Goal: Use online tool/utility

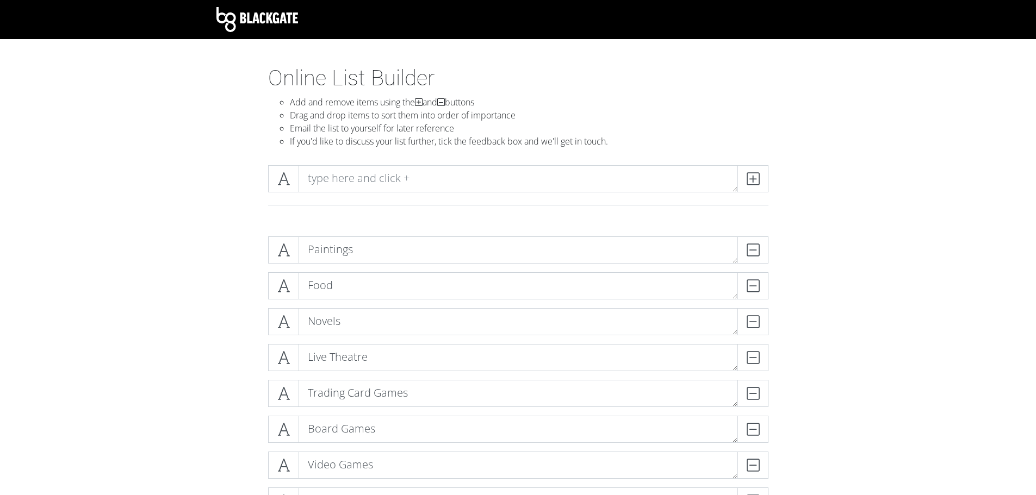
scroll to position [2106, 0]
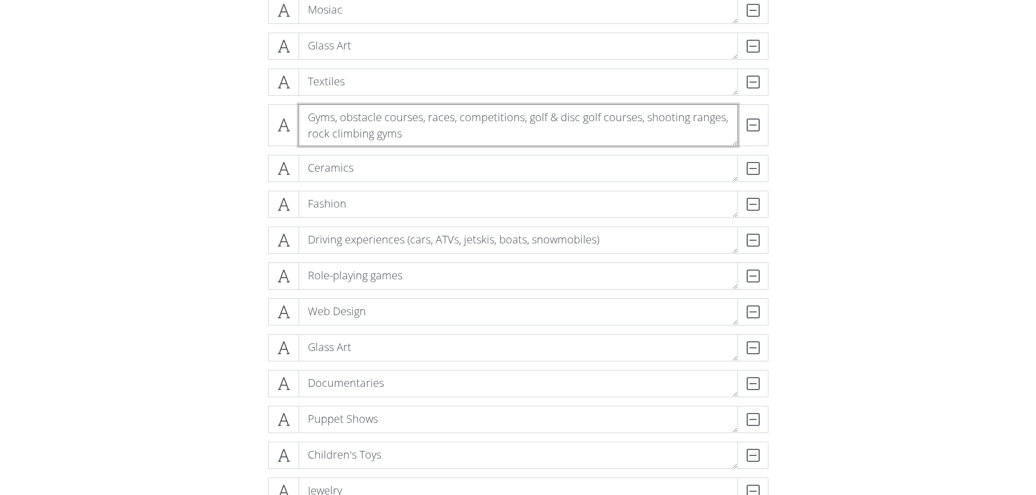
click at [341, 116] on textarea "Gyms, obstacle courses, races, competitions, golf & disc golf courses, shooting…" at bounding box center [518, 125] width 439 height 42
drag, startPoint x: 496, startPoint y: 119, endPoint x: 634, endPoint y: 127, distance: 137.8
click at [634, 127] on textarea "obstacle courses, races, competitions, golf & disc golf courses, shooting range…" at bounding box center [518, 125] width 439 height 42
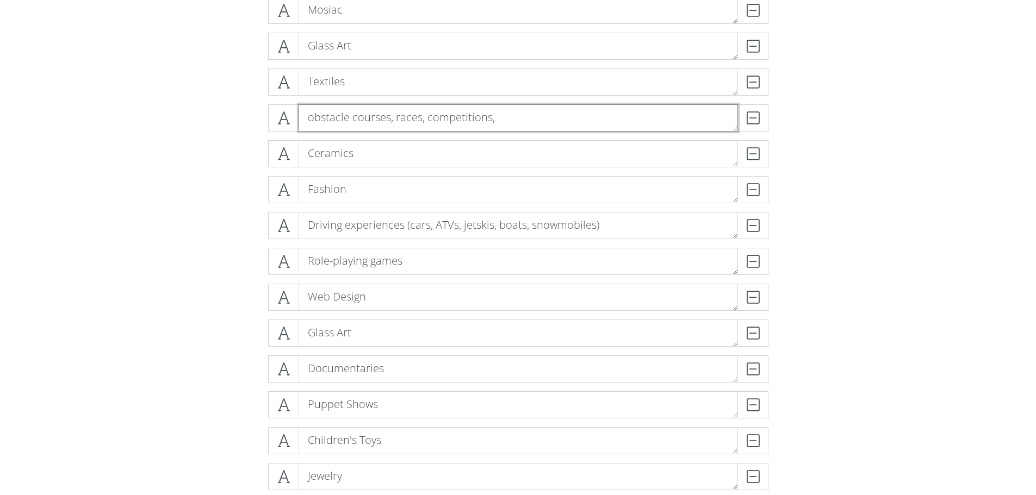
click at [311, 120] on textarea "obstacle courses, races, competitions," at bounding box center [518, 117] width 439 height 27
click at [500, 116] on textarea "Obstacle courses, races, competitions," at bounding box center [518, 117] width 439 height 27
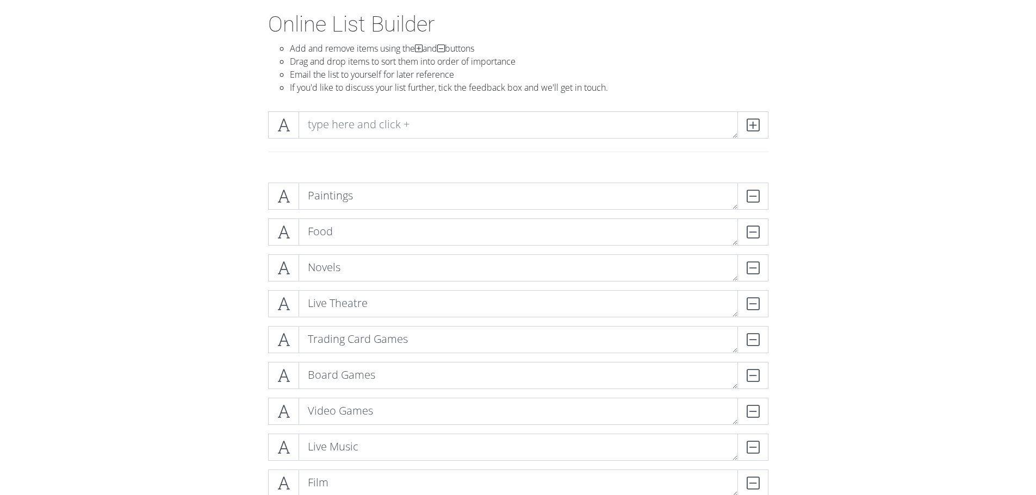
scroll to position [0, 0]
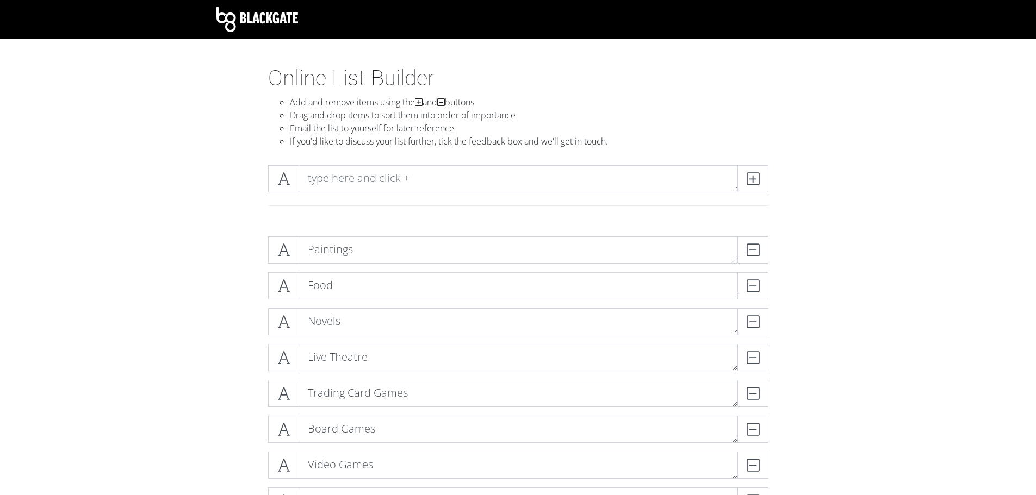
type textarea "Obstacle courses, races, competitions"
click at [602, 176] on textarea at bounding box center [518, 178] width 439 height 27
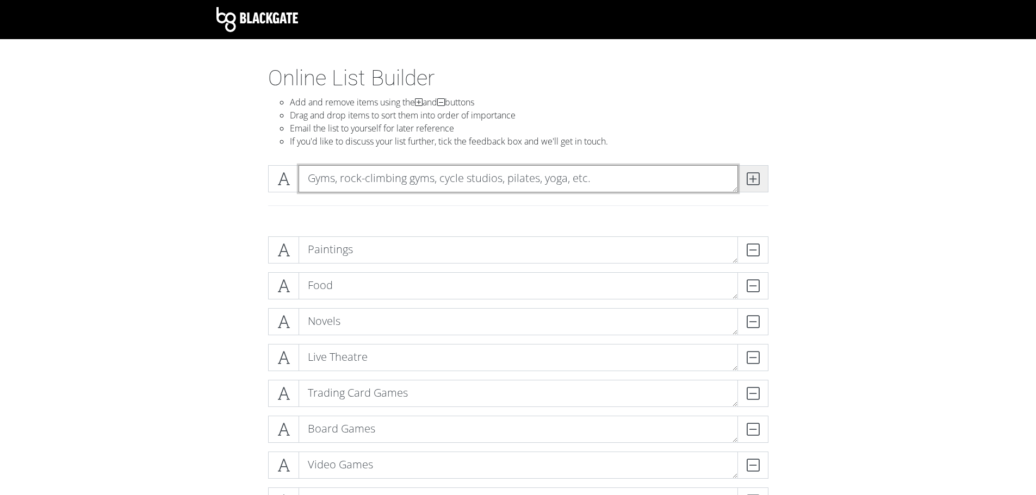
type textarea "Gyms, rock-climbing gyms, cycle studios, pilates, yoga, etc."
click at [753, 180] on icon at bounding box center [753, 178] width 13 height 11
click at [502, 178] on textarea at bounding box center [518, 178] width 439 height 27
type textarea "Golf"
type textarea "Outdoor"
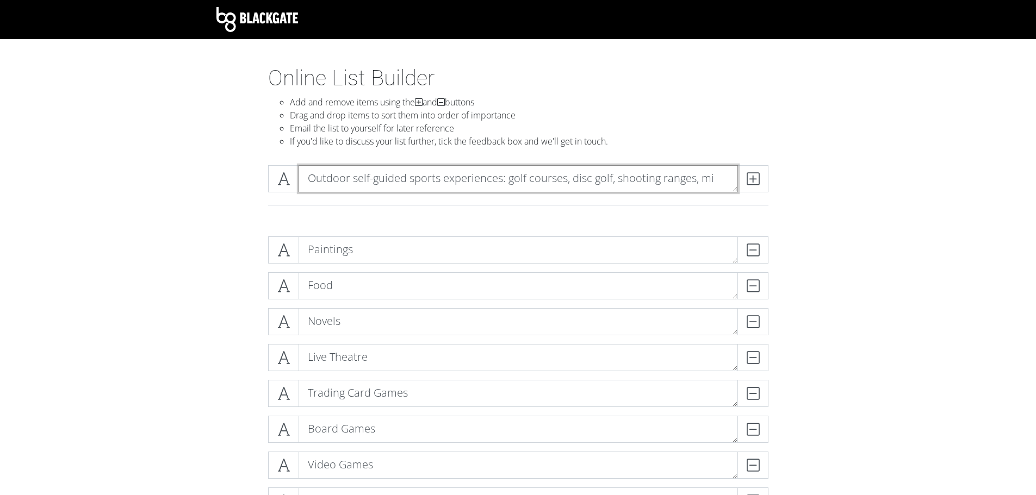
click at [524, 181] on textarea "Outdoor self-guided sports experiences: golf courses, disc golf, shooting range…" at bounding box center [518, 178] width 439 height 27
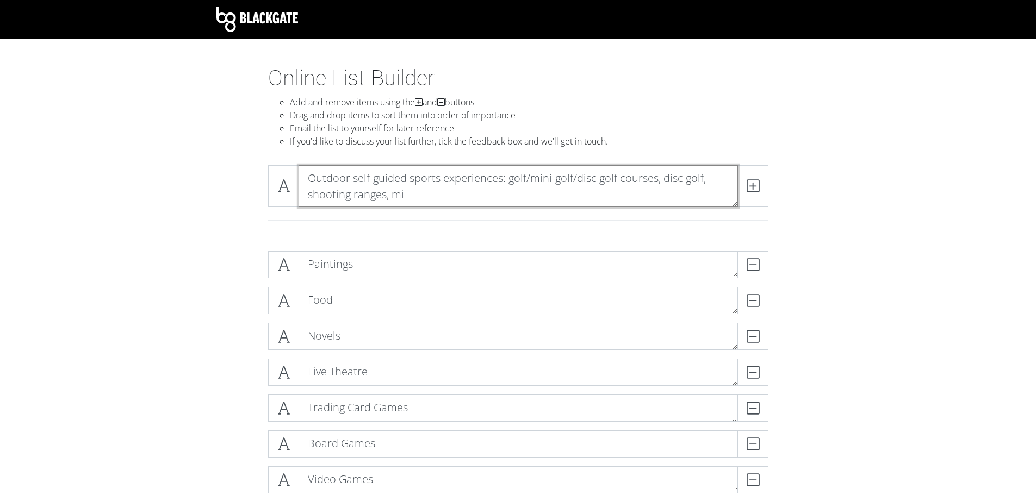
drag, startPoint x: 661, startPoint y: 181, endPoint x: 704, endPoint y: 178, distance: 42.5
click at [704, 178] on textarea "Outdoor self-guided sports experiences: golf/mini-golf/disc golf courses, disc …" at bounding box center [518, 186] width 439 height 42
click at [662, 188] on textarea "Outdoor self-guided sports experiences: golf/mini-golf/disc golf courses, shoot…" at bounding box center [518, 186] width 439 height 42
type textarea "Outdoor self-guided sports experiences: golf/mini-golf/disc golf courses, shoot…"
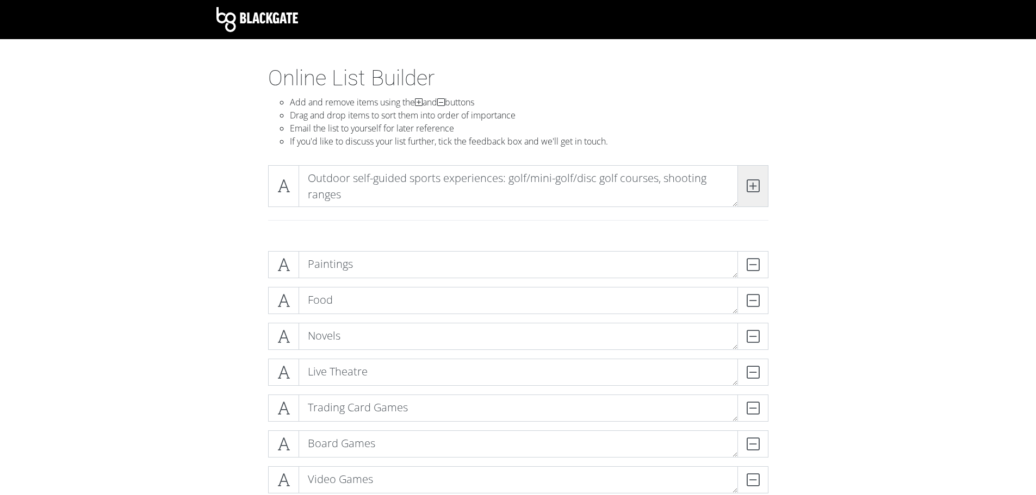
click at [749, 204] on span at bounding box center [752, 186] width 31 height 42
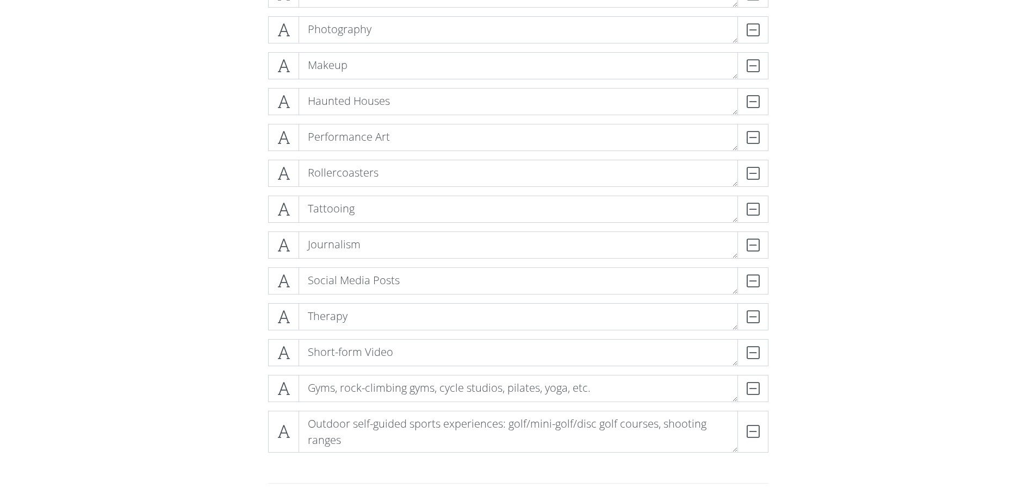
scroll to position [2590, 0]
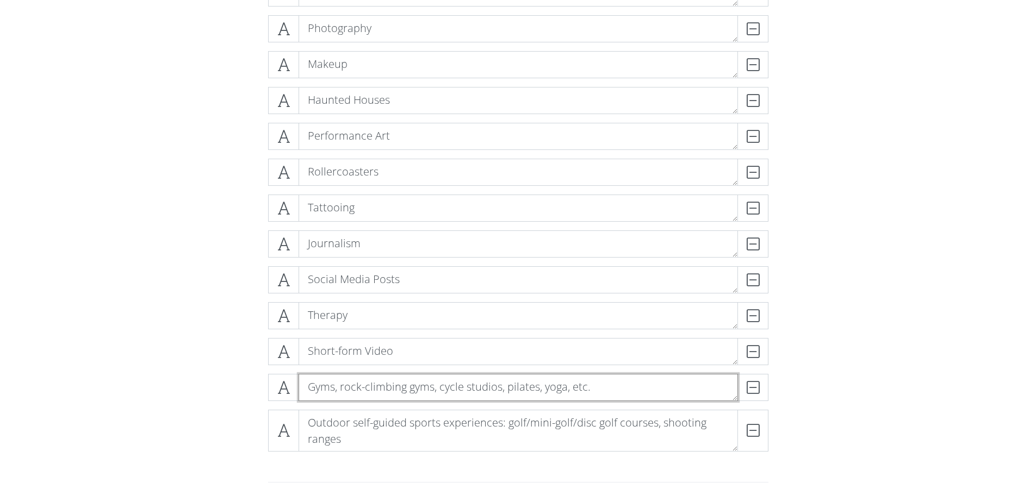
click at [313, 392] on textarea "Gyms, rock-climbing gyms, cycle studios, pilates, yoga, etc." at bounding box center [518, 387] width 439 height 27
click at [306, 393] on textarea "Gyms, rock-climbing gyms, cycle studios, pilates, yoga, etc." at bounding box center [518, 387] width 439 height 27
type textarea "Indoor sports experiences: Gyms, rock-climbing gyms, cycle studios, pilates, yo…"
click at [496, 447] on textarea "Outdoor self-guided sports experiences: golf/mini-golf/disc golf courses, shoot…" at bounding box center [518, 431] width 439 height 42
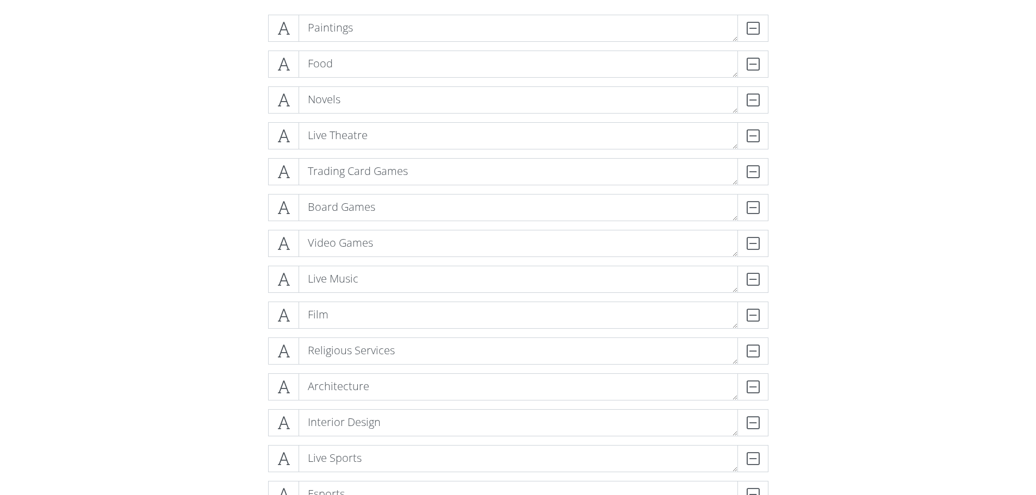
scroll to position [0, 0]
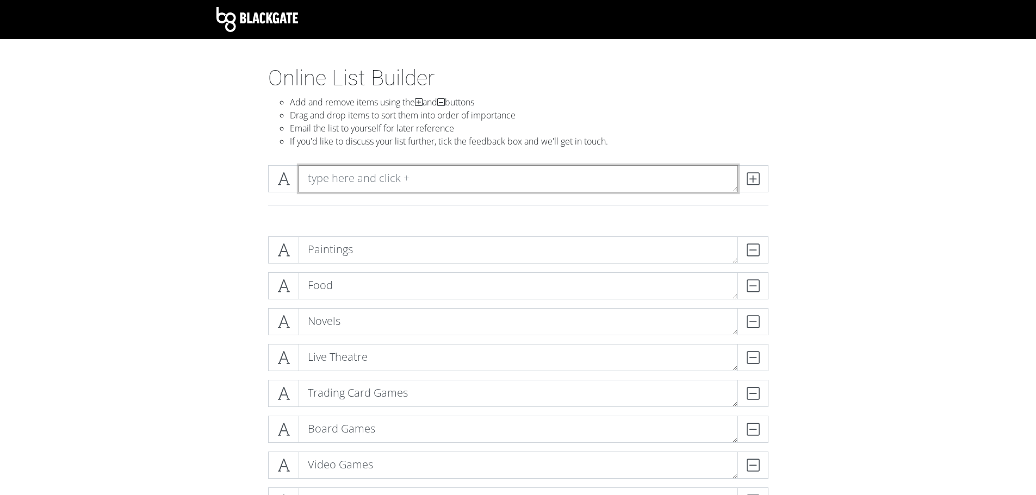
click at [476, 179] on textarea at bounding box center [518, 178] width 439 height 27
type textarea "Simulated combat: laser tag, airsoft, paintball"
click at [748, 175] on icon at bounding box center [753, 178] width 13 height 11
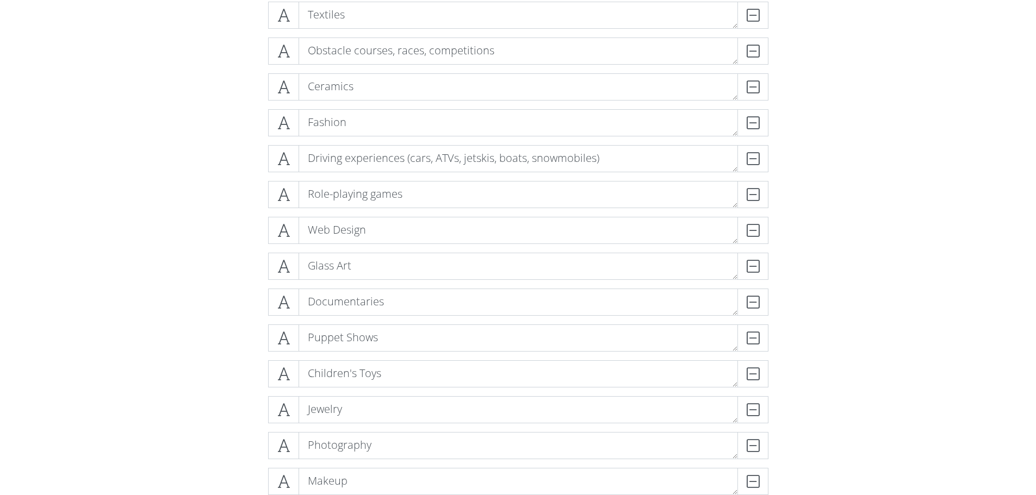
scroll to position [2174, 0]
click at [538, 53] on textarea "Obstacle courses, races, competitions" at bounding box center [518, 49] width 439 height 27
click at [544, 153] on textarea "Driving experiences (cars, ATVs, jetskis, boats, snowmobiles)" at bounding box center [518, 157] width 439 height 27
click at [344, 159] on textarea "Driving experiences (cars, ATVs, jetskis, boats, snowmobiles)" at bounding box center [518, 157] width 439 height 27
click at [637, 161] on textarea "Driving/piloting experiences (cars, ATVs, jetskis, boats, snowmobiles)" at bounding box center [518, 157] width 439 height 27
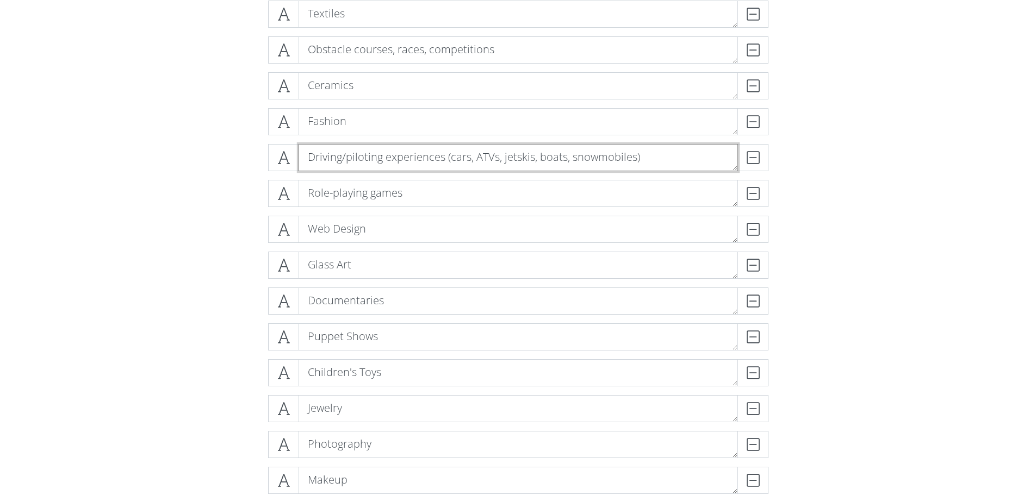
click at [402, 158] on textarea "Driving/piloting experiences (cars, ATVs, jetskis, boats, snowmobiles)" at bounding box center [518, 157] width 439 height 27
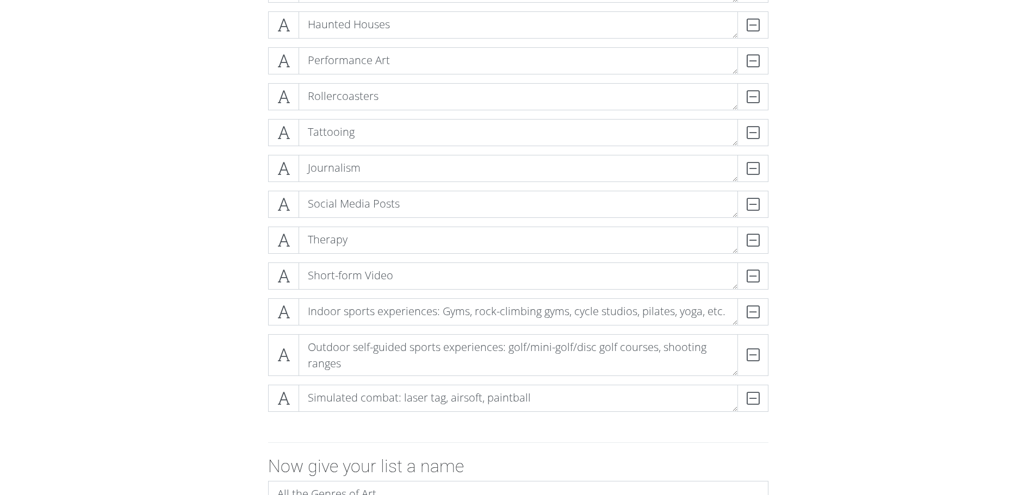
scroll to position [2662, 0]
type textarea "Driving/piloting for fun (cars, ATVs, jetskis, boats, snowmobiles)"
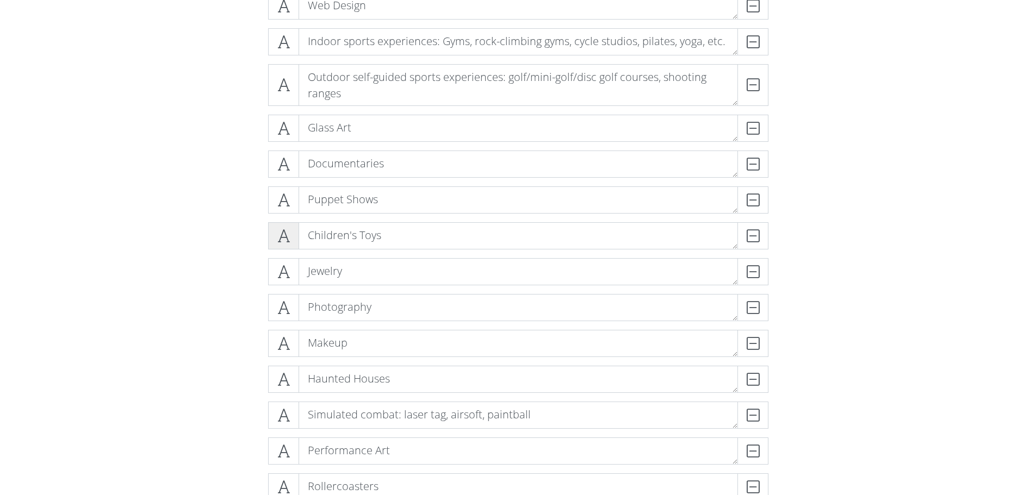
scroll to position [2393, 0]
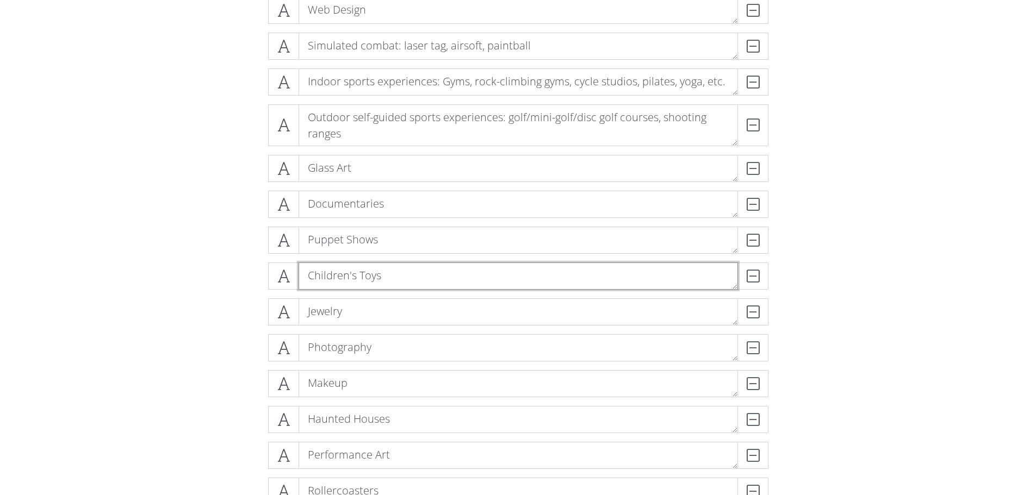
drag, startPoint x: 344, startPoint y: 268, endPoint x: 711, endPoint y: 66, distance: 419.1
